Goal: Task Accomplishment & Management: Manage account settings

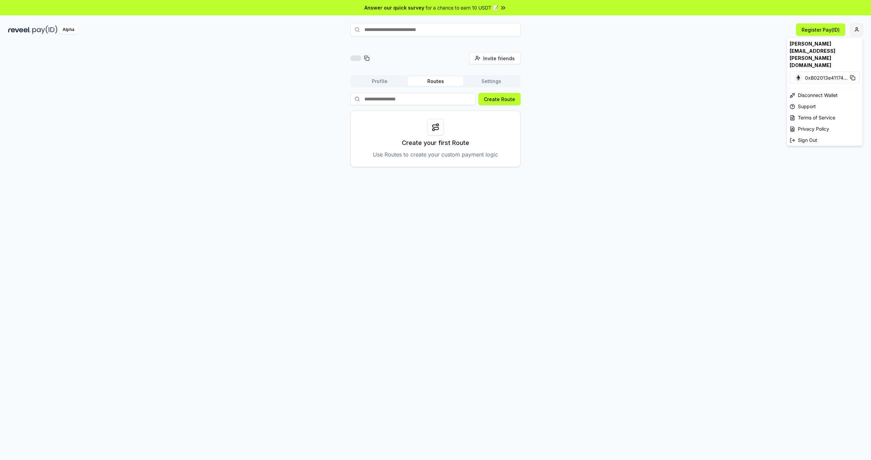
click at [852, 29] on html "Answer our quick survey for a chance to earn 10 USDT 📝 Alpha Register Pay(ID) I…" at bounding box center [435, 230] width 871 height 460
drag, startPoint x: 674, startPoint y: 80, endPoint x: 647, endPoint y: 75, distance: 27.1
click at [669, 79] on html "Answer our quick survey for a chance to earn 10 USDT 📝 Alpha Register Pay(ID) I…" at bounding box center [435, 230] width 871 height 460
click at [392, 82] on button "Profile" at bounding box center [380, 82] width 56 height 10
